Goal: Navigation & Orientation: Find specific page/section

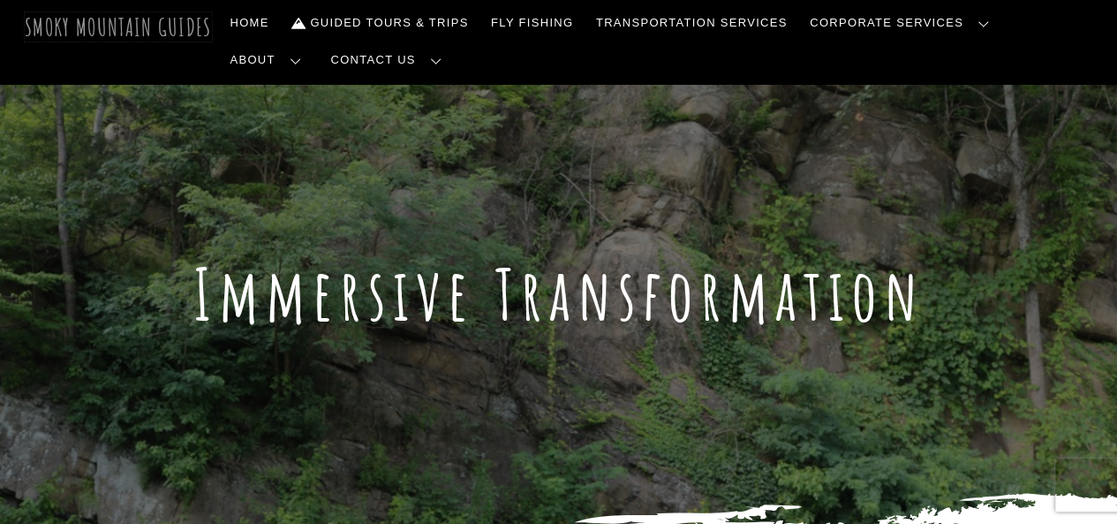
click at [180, 25] on span "Smoky Mountain Guides" at bounding box center [118, 26] width 187 height 29
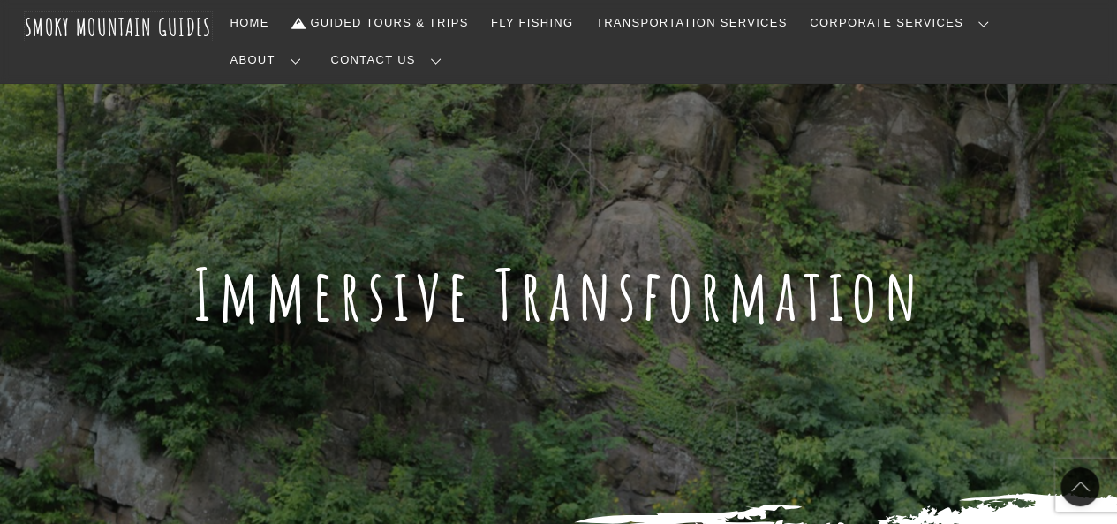
scroll to position [530, 0]
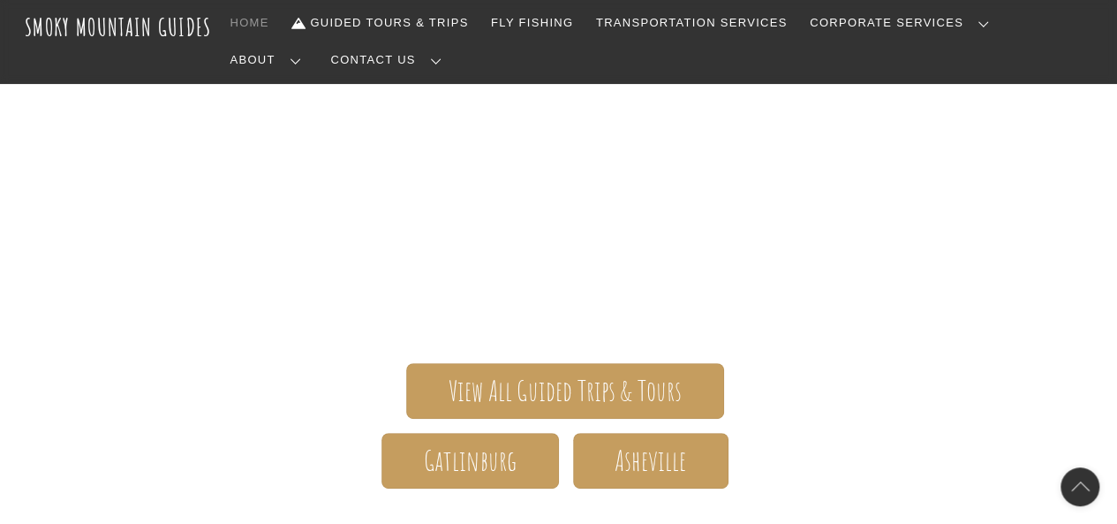
scroll to position [265, 0]
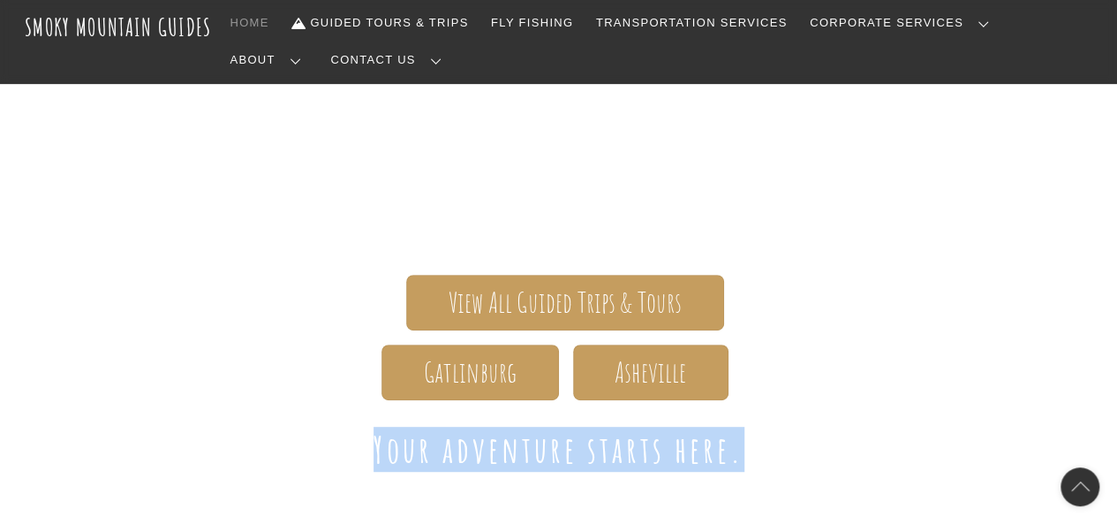
drag, startPoint x: 373, startPoint y: 403, endPoint x: 744, endPoint y: 402, distance: 371.0
click at [744, 428] on h1 "Your adventure starts here." at bounding box center [559, 449] width 1025 height 42
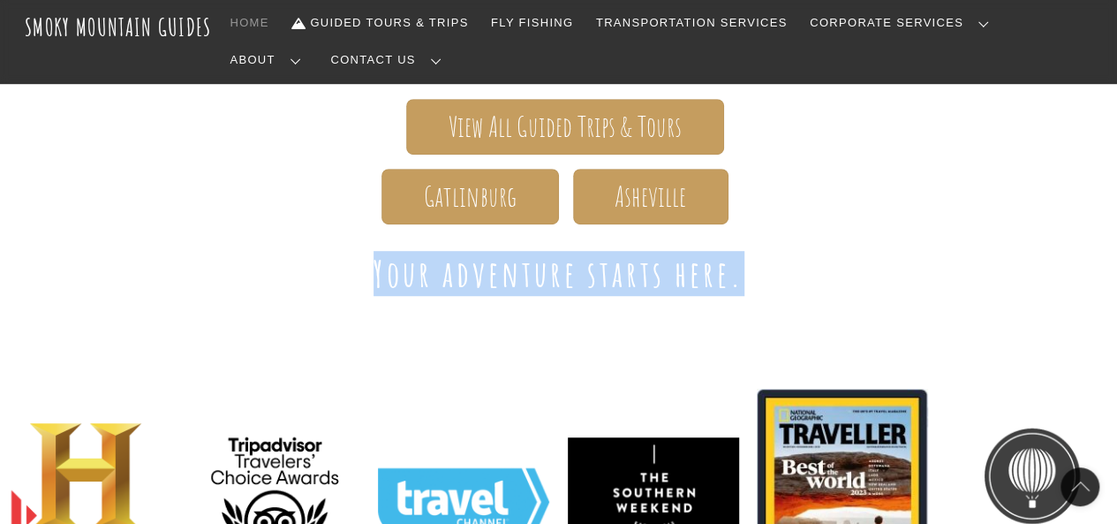
scroll to position [442, 0]
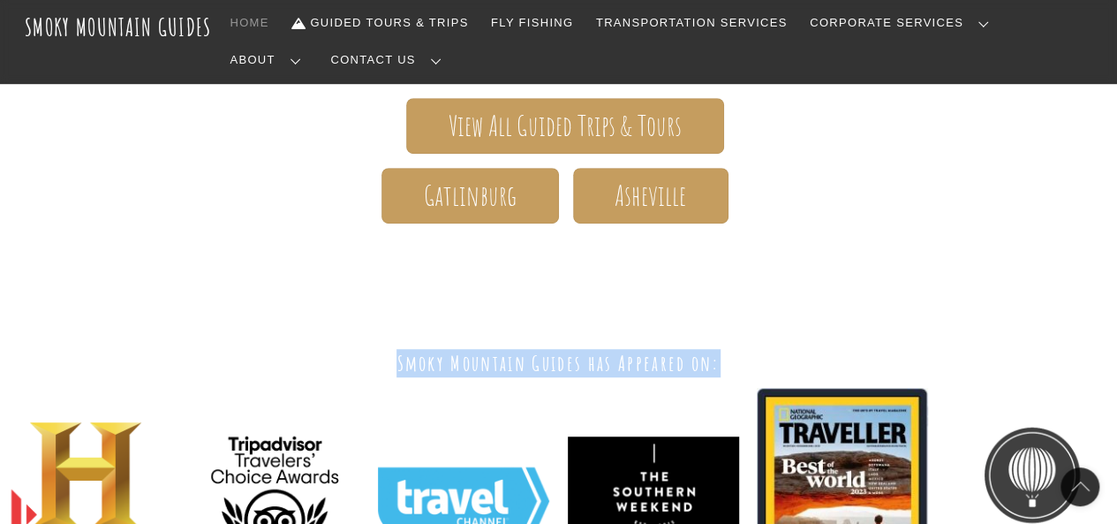
drag, startPoint x: 724, startPoint y: 314, endPoint x: 374, endPoint y: 312, distance: 350.7
click at [374, 349] on h3 "Smoky Mountain Guides has Appeared on:" at bounding box center [558, 363] width 1117 height 28
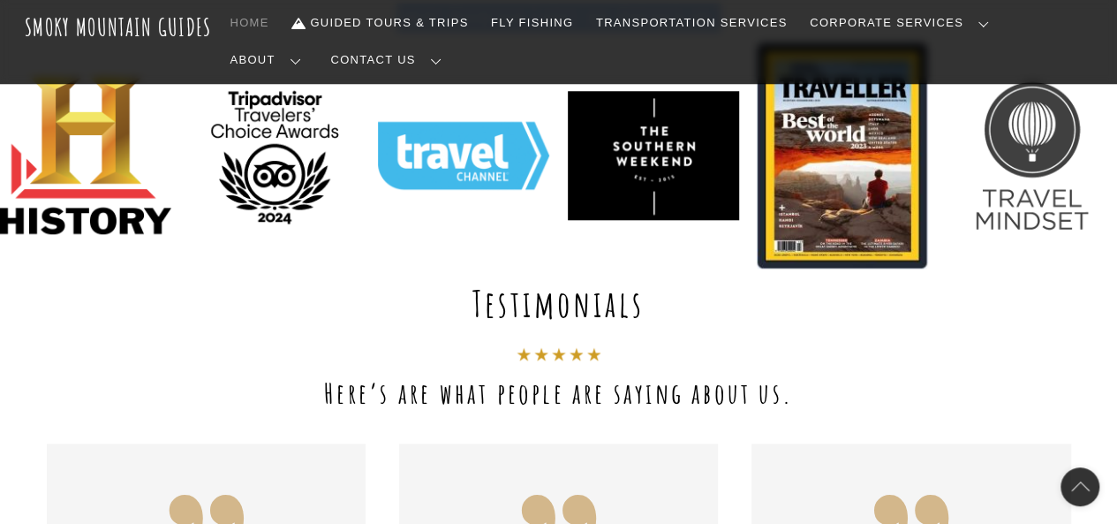
scroll to position [795, 0]
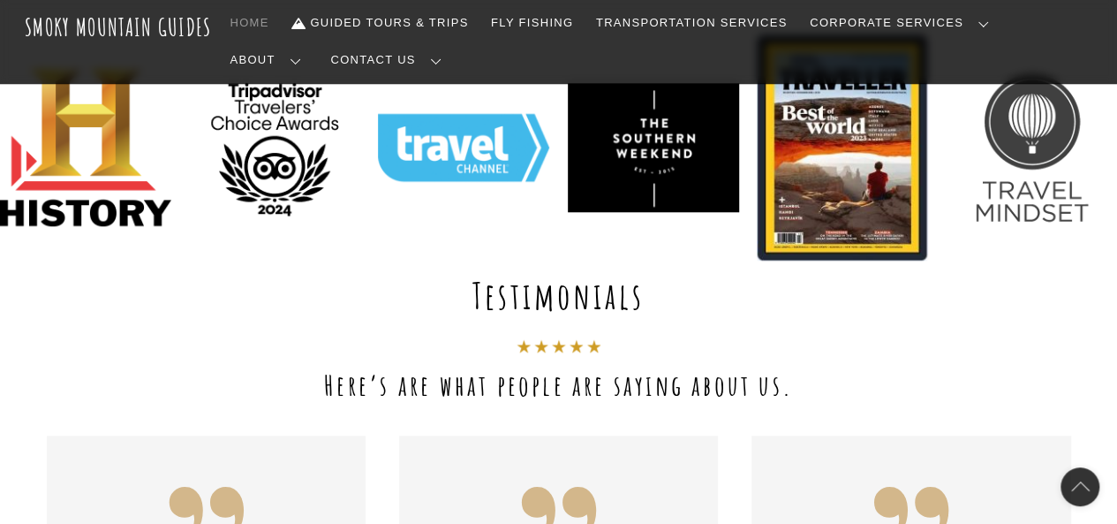
click at [223, 339] on div at bounding box center [559, 350] width 1025 height 23
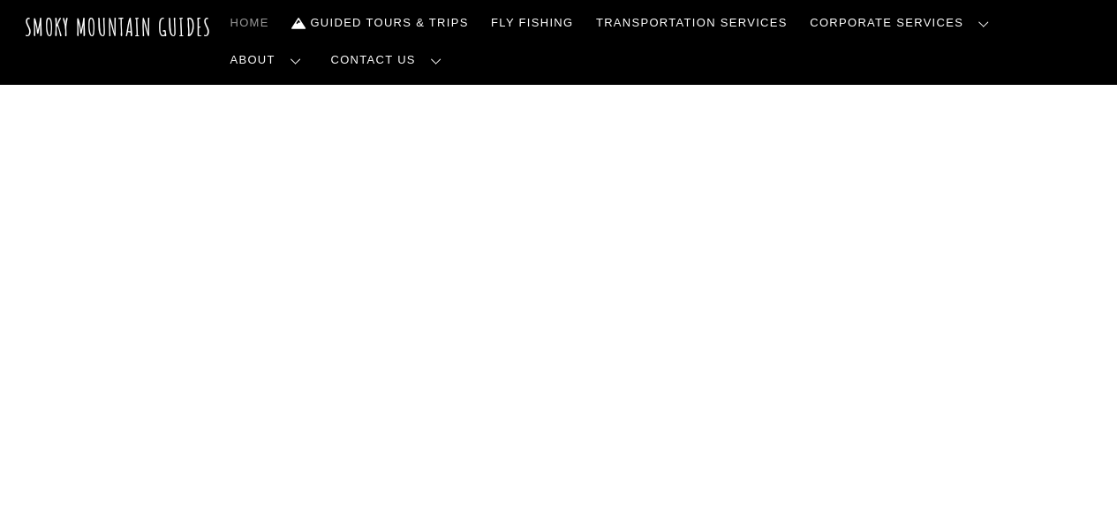
scroll to position [0, 0]
drag, startPoint x: 297, startPoint y: 289, endPoint x: 356, endPoint y: 305, distance: 61.3
click at [356, 305] on span "Smoky Mountain Guides" at bounding box center [559, 291] width 1025 height 78
click at [260, 299] on span "Smoky Mountain Guides" at bounding box center [559, 291] width 1025 height 78
drag, startPoint x: 289, startPoint y: 292, endPoint x: 877, endPoint y: 274, distance: 588.6
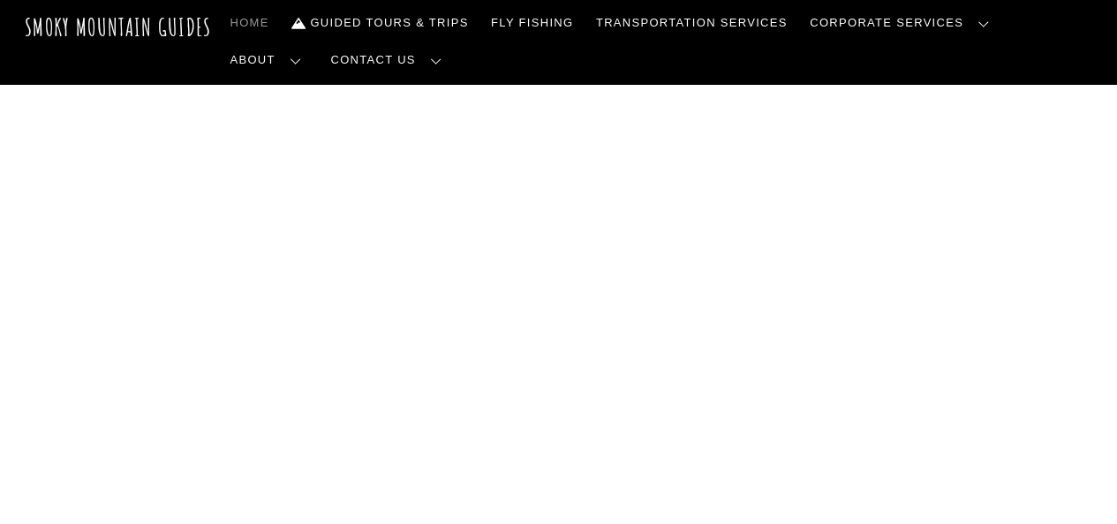
click at [877, 274] on span "Smoky Mountain Guides" at bounding box center [559, 291] width 1025 height 78
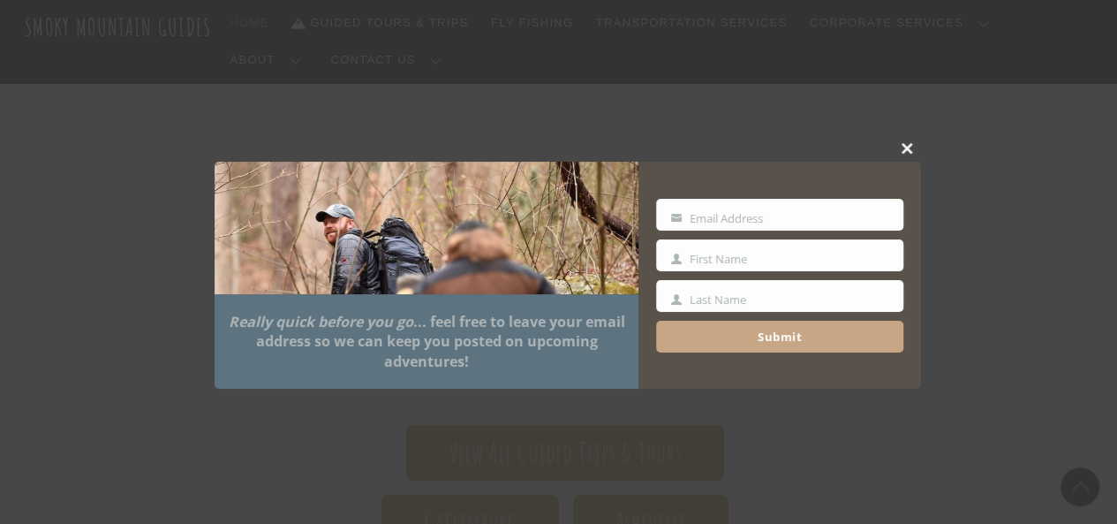
scroll to position [177, 0]
